Goal: Information Seeking & Learning: Learn about a topic

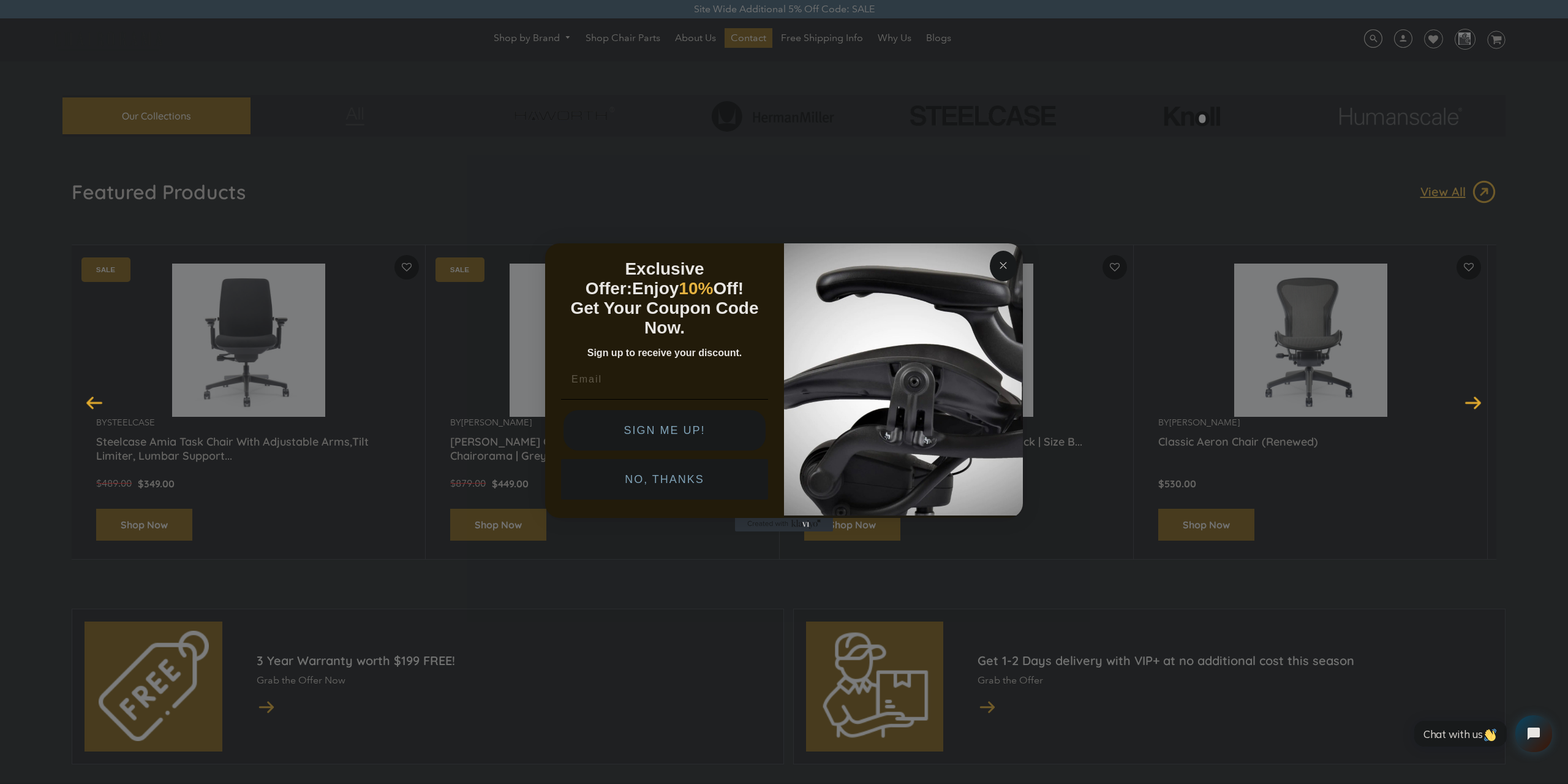
click at [1001, 266] on circle "Close dialog" at bounding box center [1003, 265] width 14 height 14
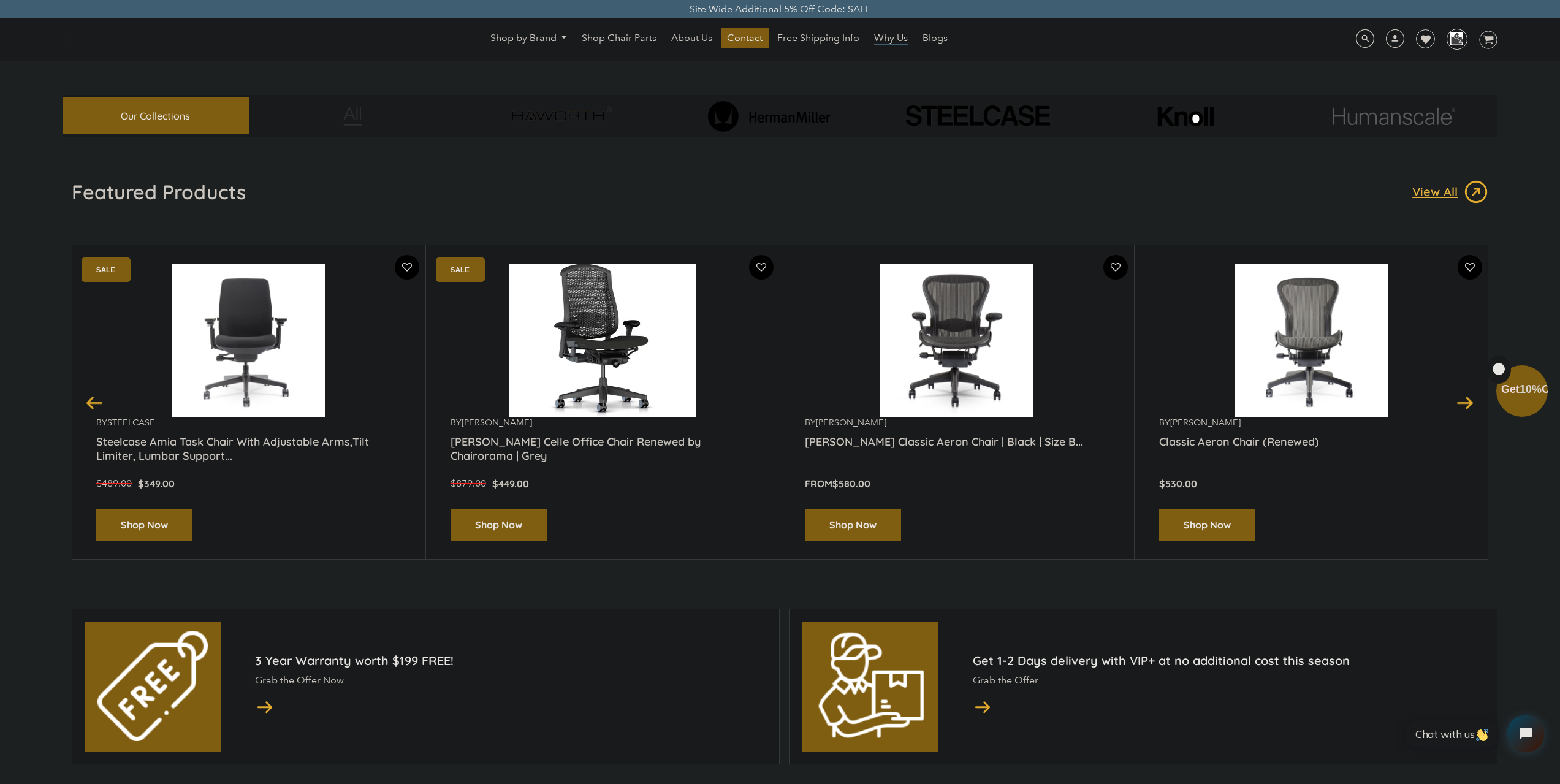
click at [895, 35] on span "Why Us" at bounding box center [891, 39] width 34 height 13
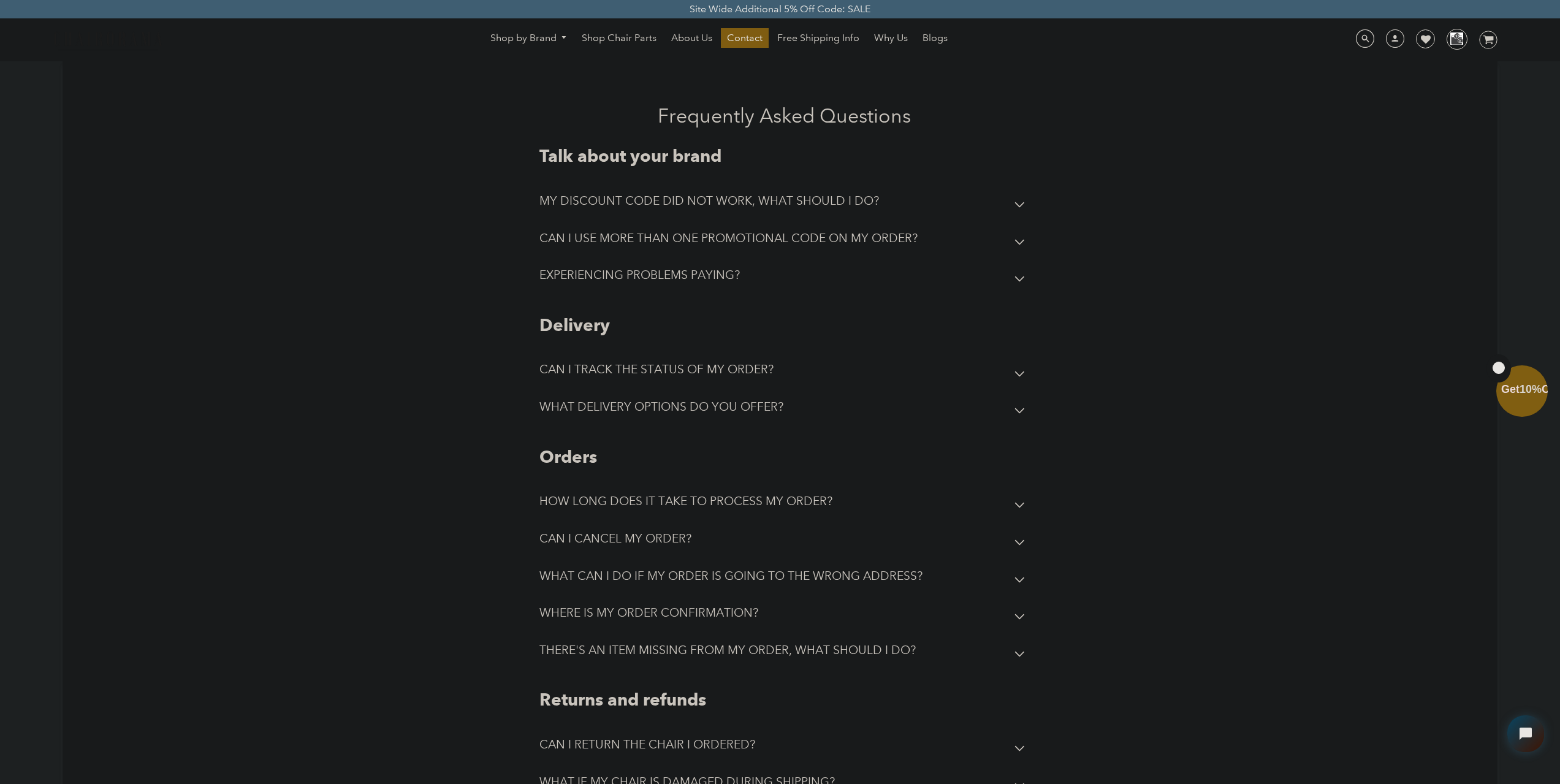
click at [398, 224] on div "Frequently Asked Questions Talk about your brand MY DISCOUNT CODE DID NOT WORK,…" at bounding box center [779, 453] width 957 height 699
click at [690, 39] on span "About Us" at bounding box center [692, 39] width 41 height 13
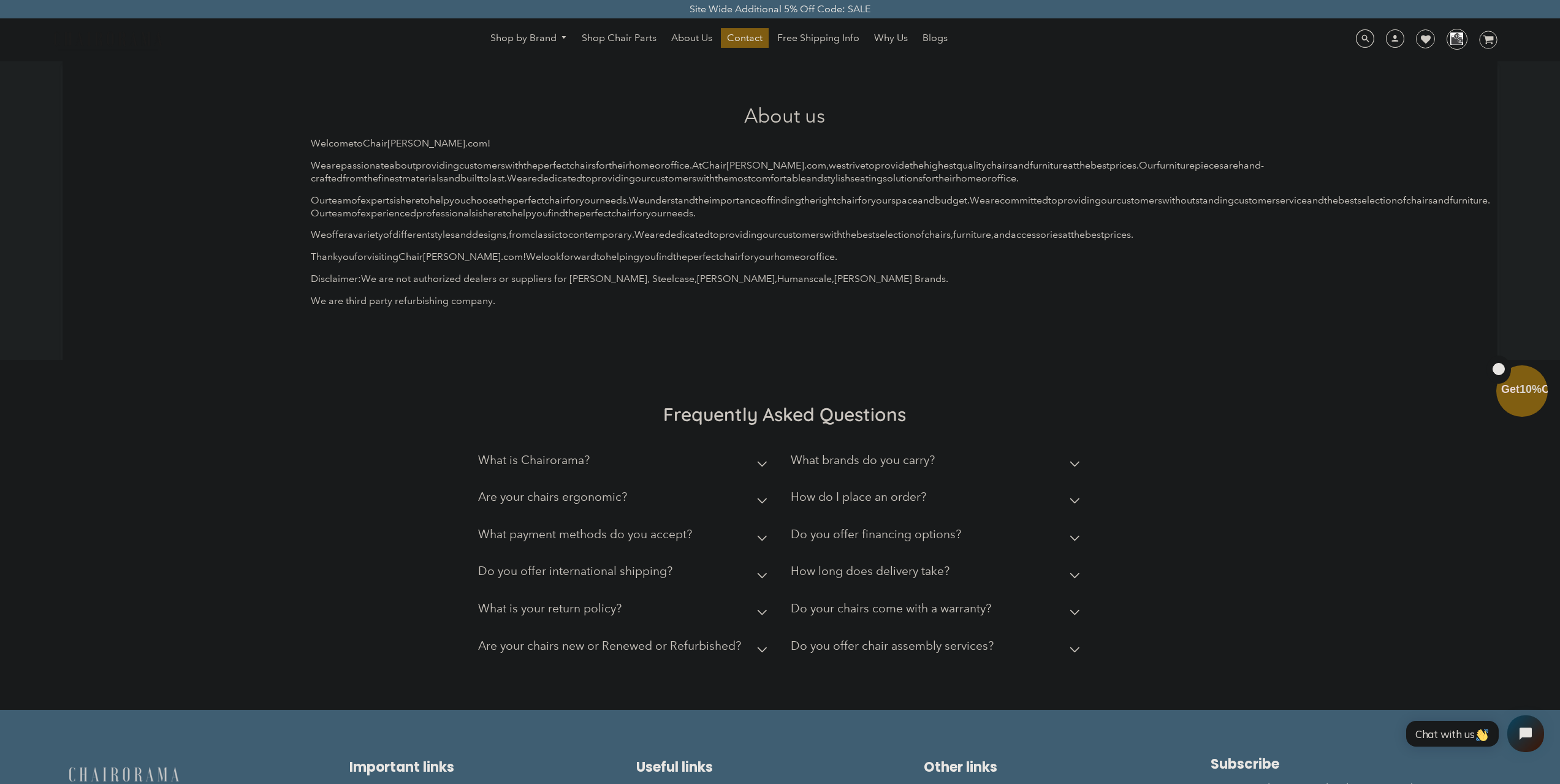
click at [535, 465] on h2 "What is Chairorama?" at bounding box center [533, 460] width 111 height 14
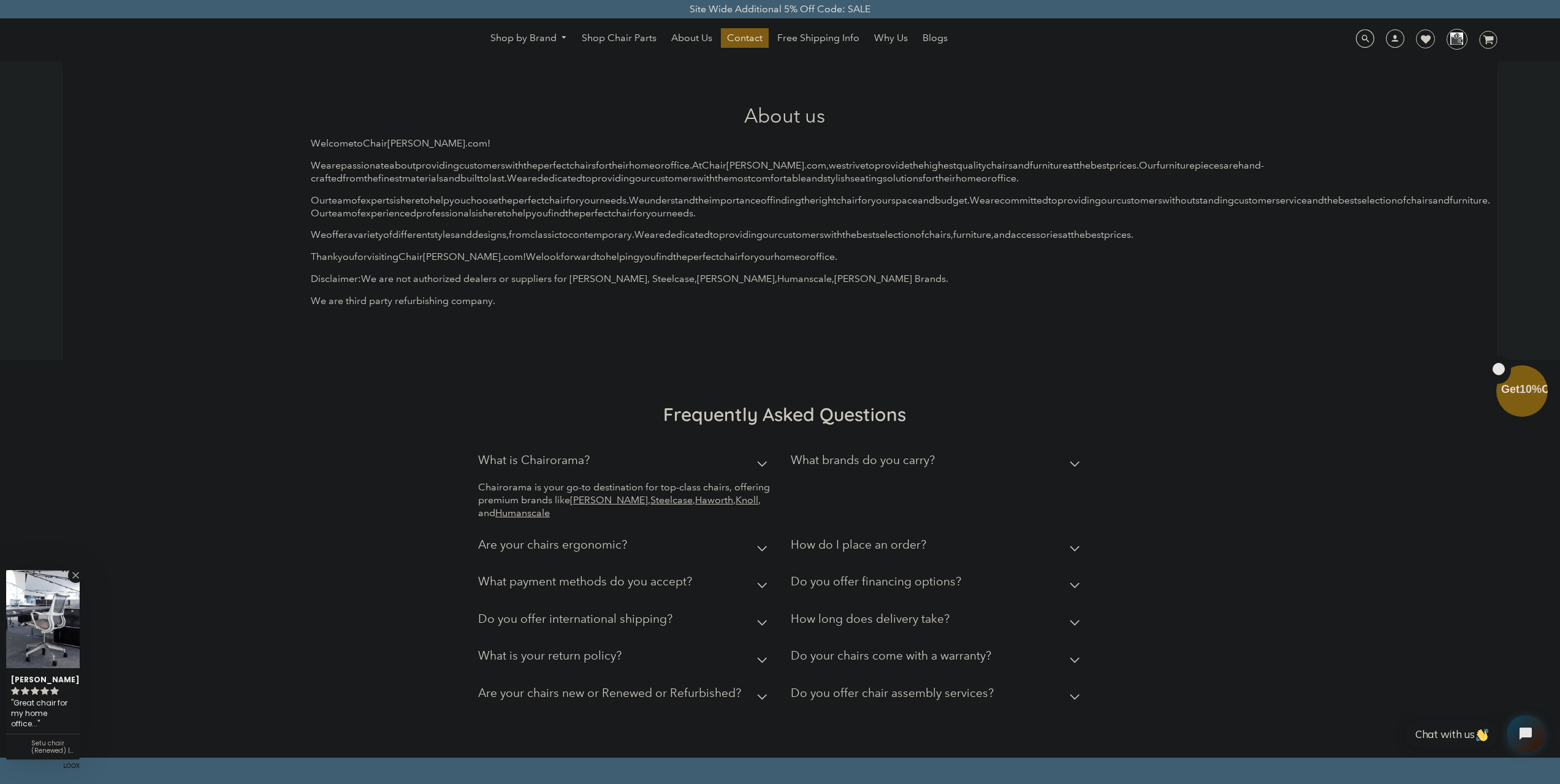
click at [574, 459] on h2 "What is Chairorama?" at bounding box center [533, 460] width 111 height 14
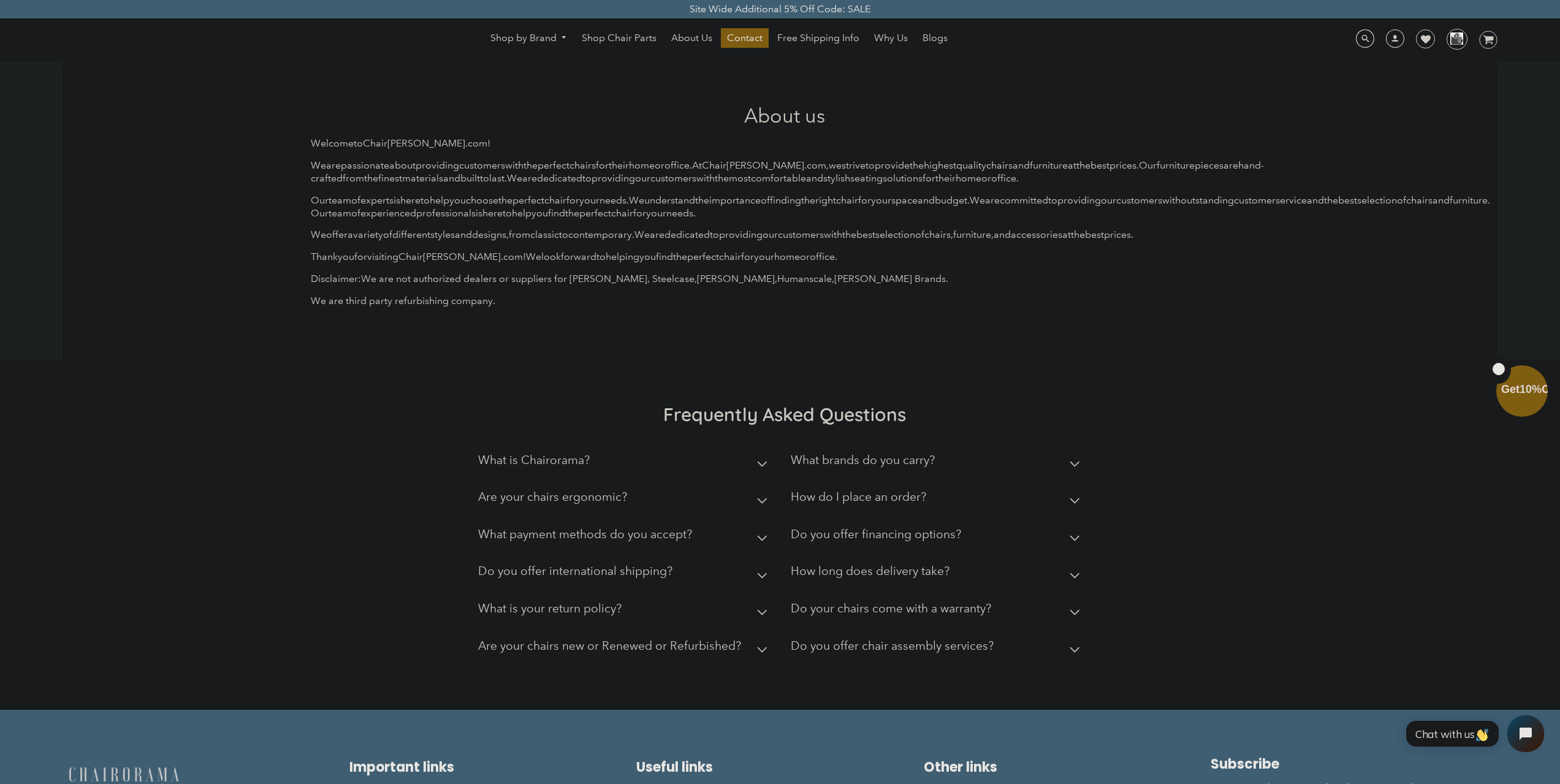
click at [499, 607] on h2 "What is your return policy?" at bounding box center [550, 608] width 144 height 14
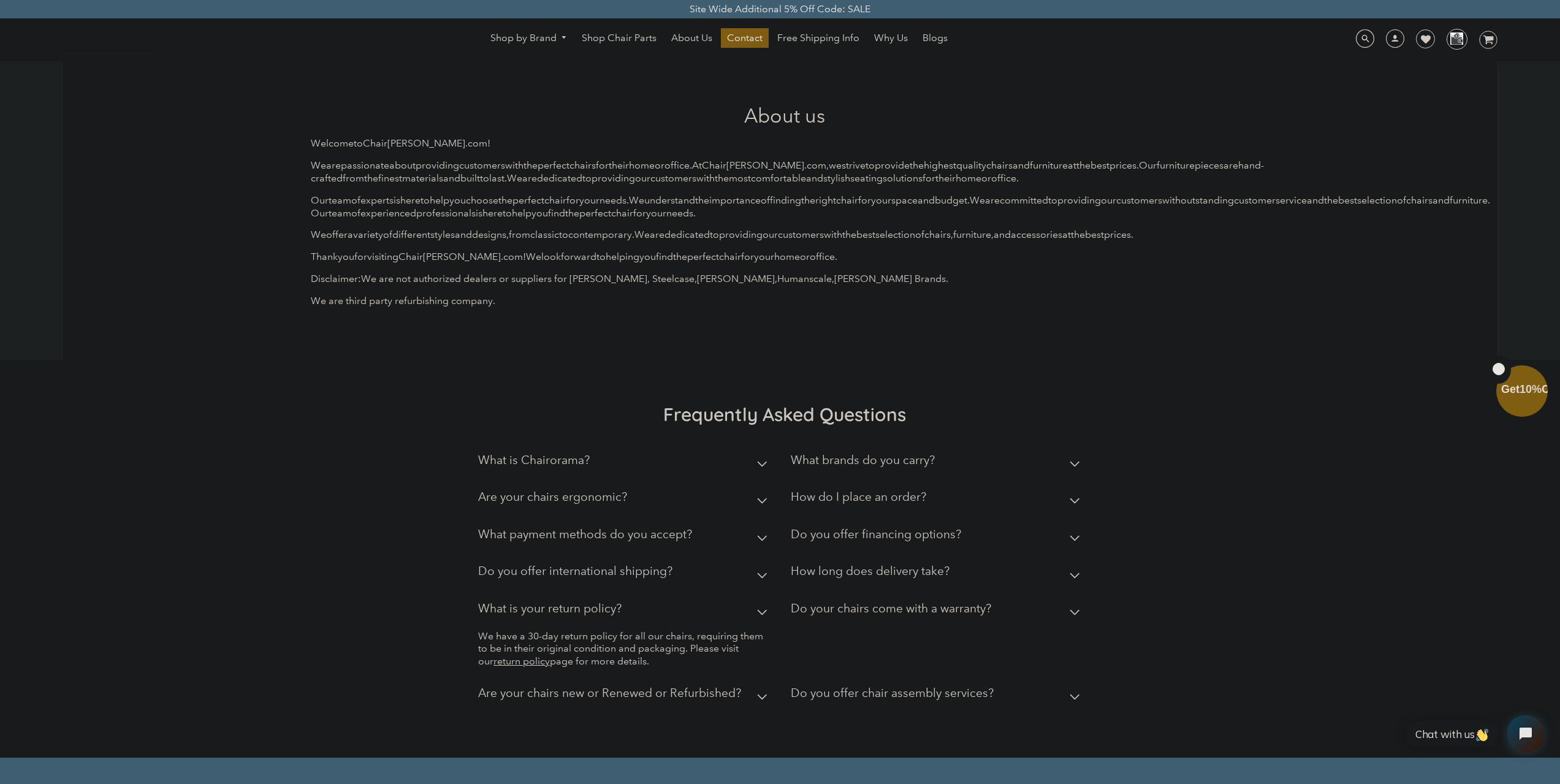
click at [499, 607] on h2 "What is your return policy?" at bounding box center [550, 608] width 144 height 14
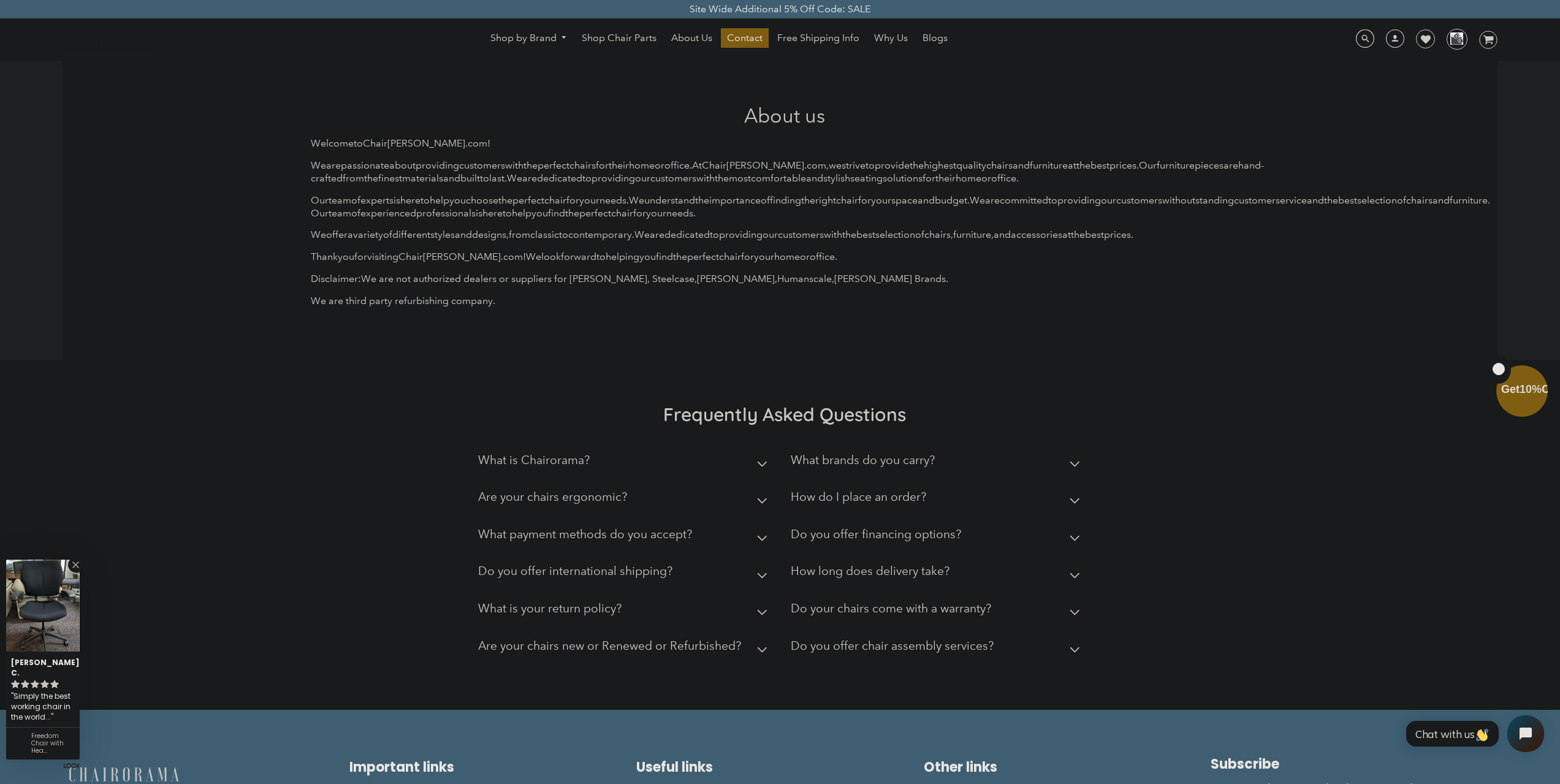
click at [526, 654] on div "Are your chairs new or Renewed or Refurbished?" at bounding box center [609, 649] width 263 height 21
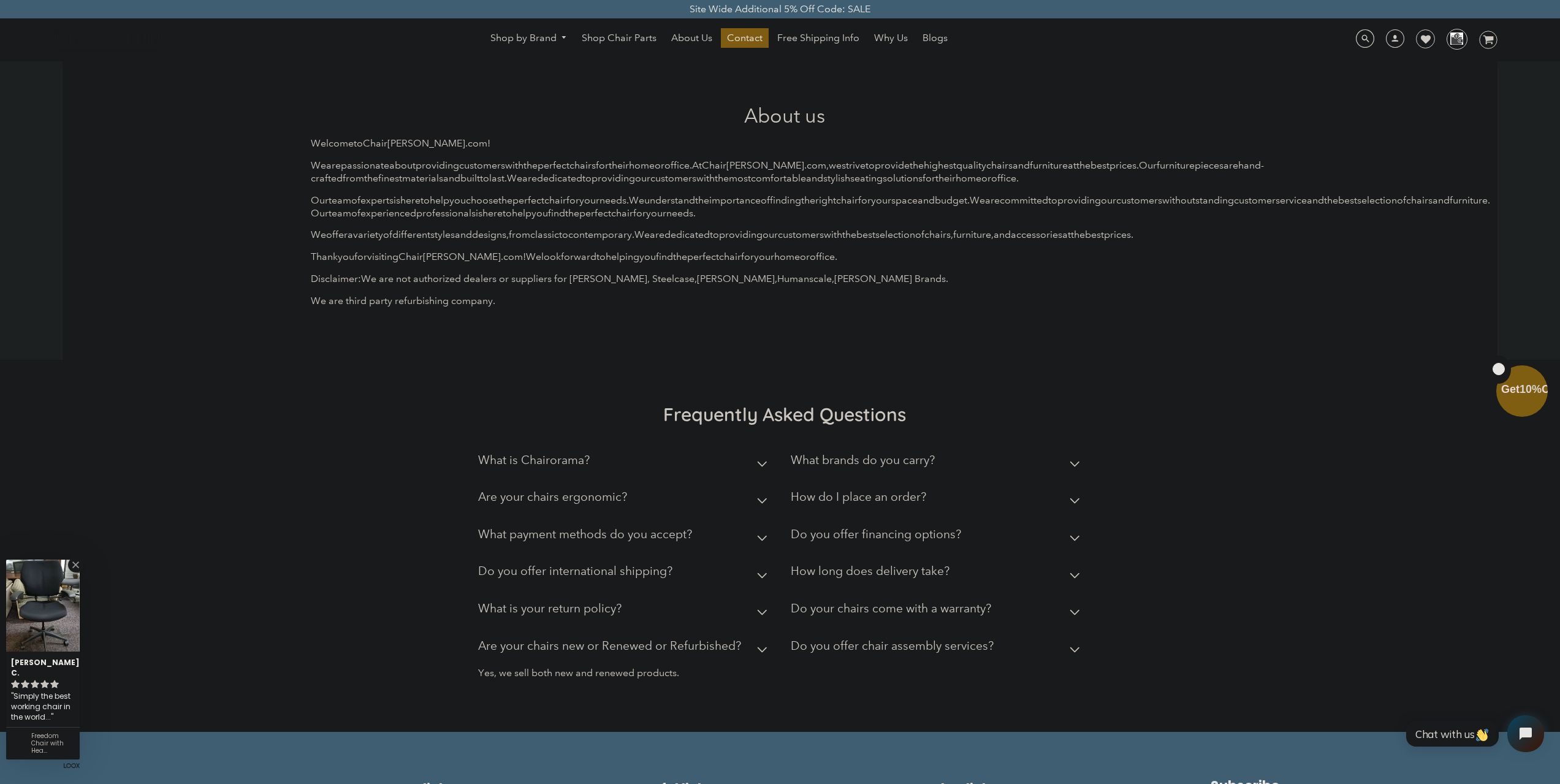
click at [521, 652] on h2 "Are your chairs new or Renewed or Refurbished?" at bounding box center [609, 645] width 263 height 14
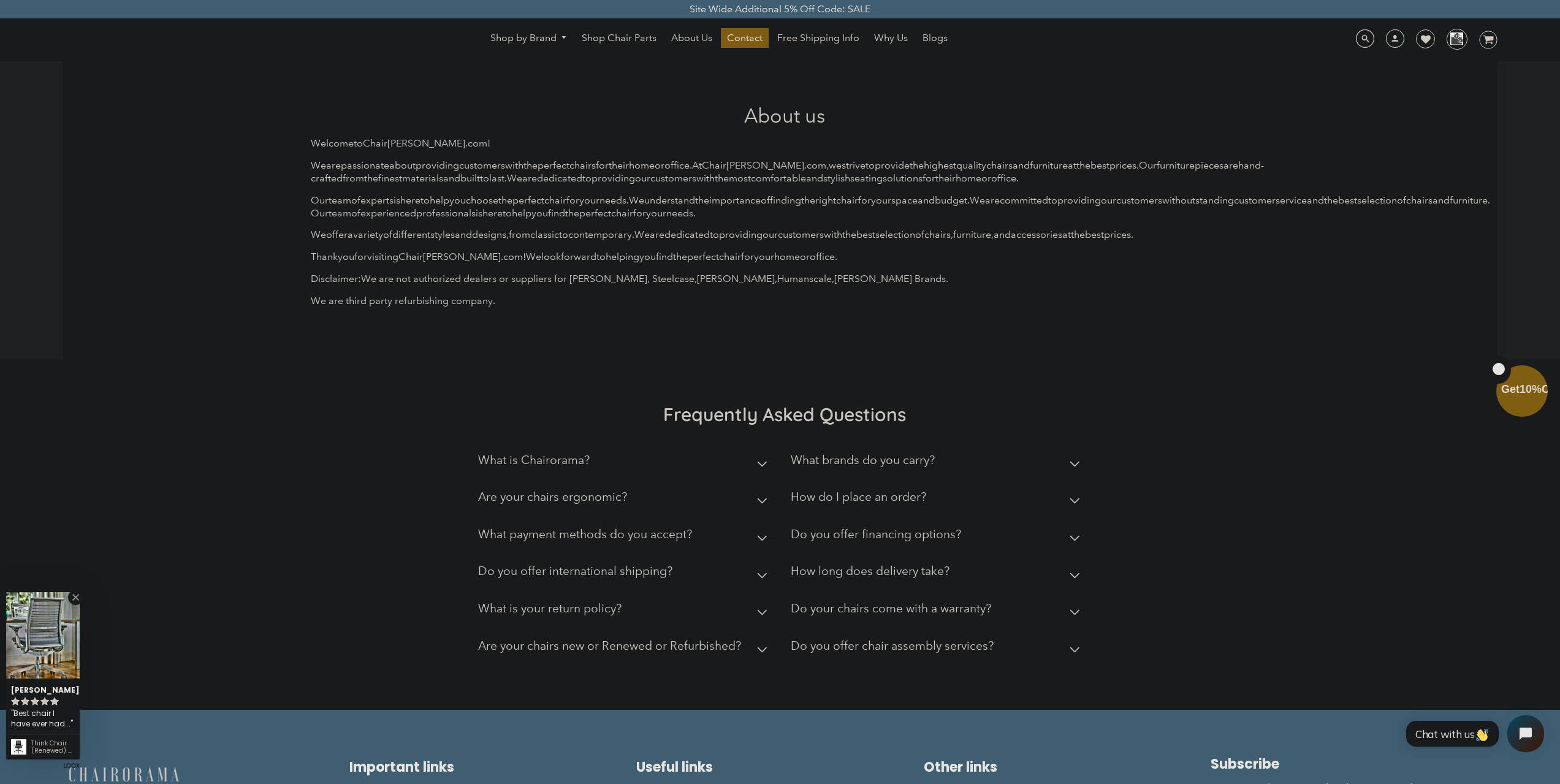
click at [859, 607] on h2 "Do your chairs come with a warranty?" at bounding box center [891, 608] width 201 height 14
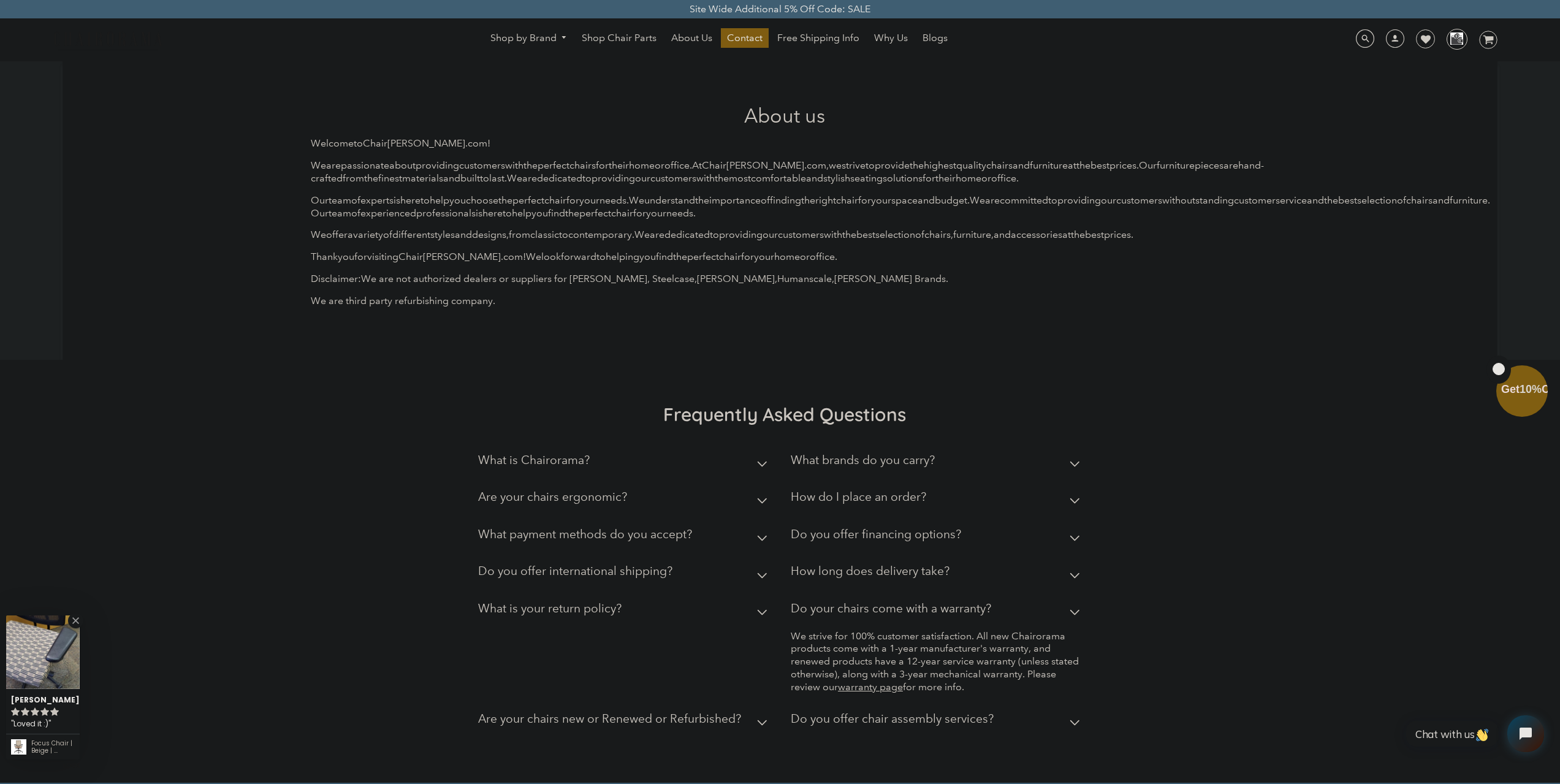
click at [866, 607] on h2 "Do your chairs come with a warranty?" at bounding box center [891, 608] width 201 height 14
